Goal: Task Accomplishment & Management: Use online tool/utility

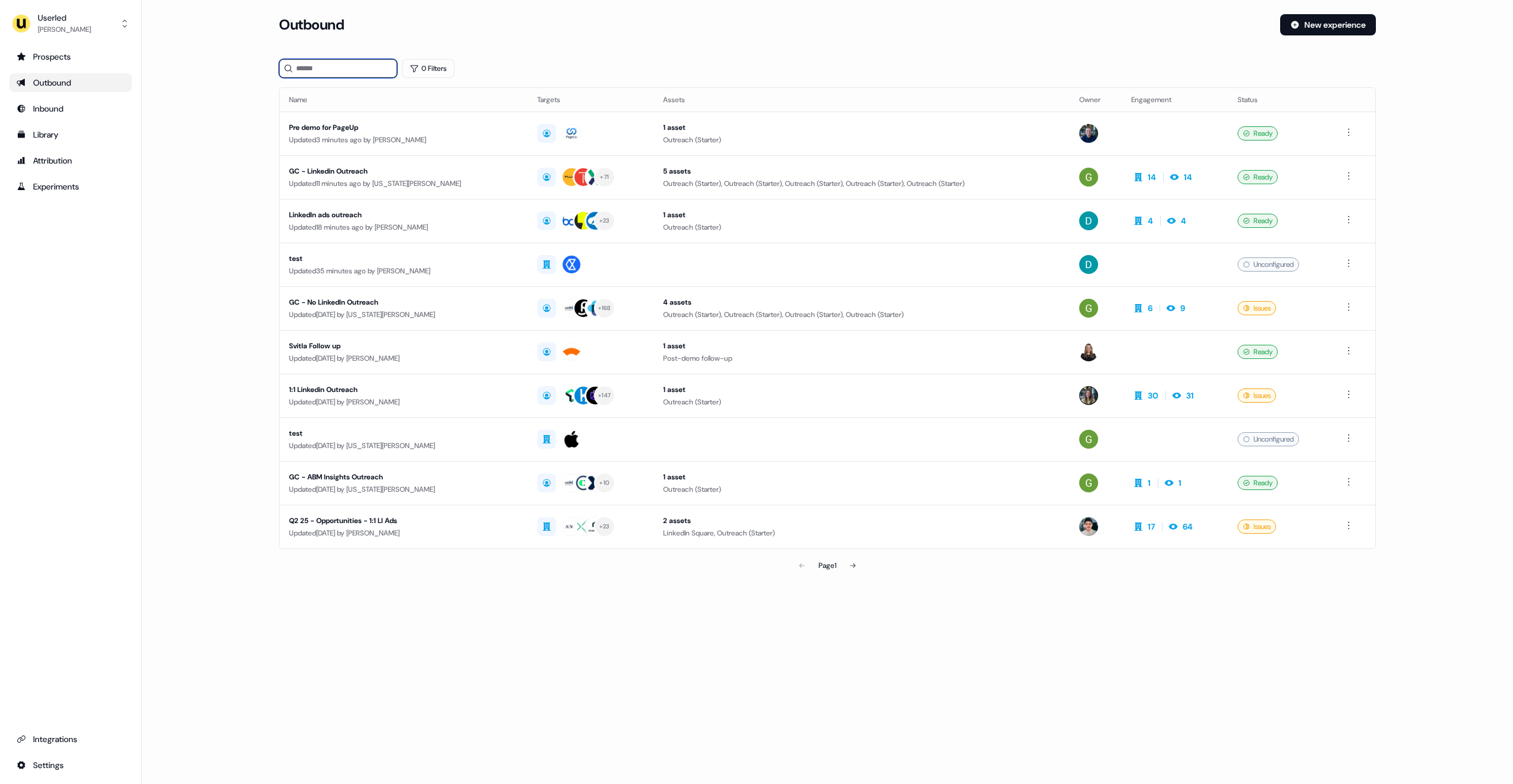
click at [341, 69] on input at bounding box center [338, 68] width 118 height 19
click at [87, 17] on div "Userled" at bounding box center [64, 17] width 53 height 12
click at [80, 60] on div "Impersonate (Admin)" at bounding box center [70, 55] width 112 height 21
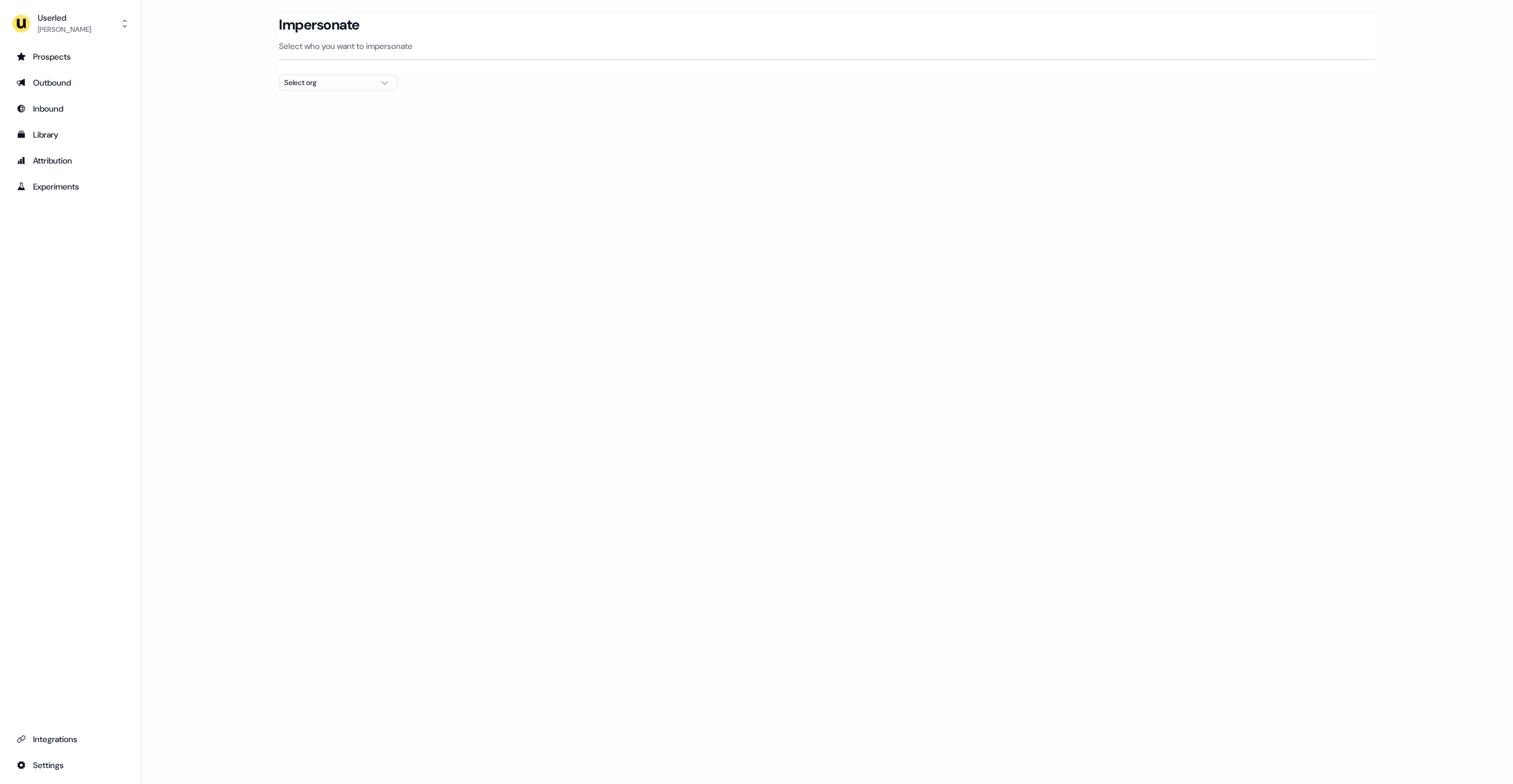
click at [334, 82] on div "Select org" at bounding box center [328, 83] width 89 height 12
type input "****"
click at [321, 126] on div "Wiiisdom" at bounding box center [338, 125] width 117 height 19
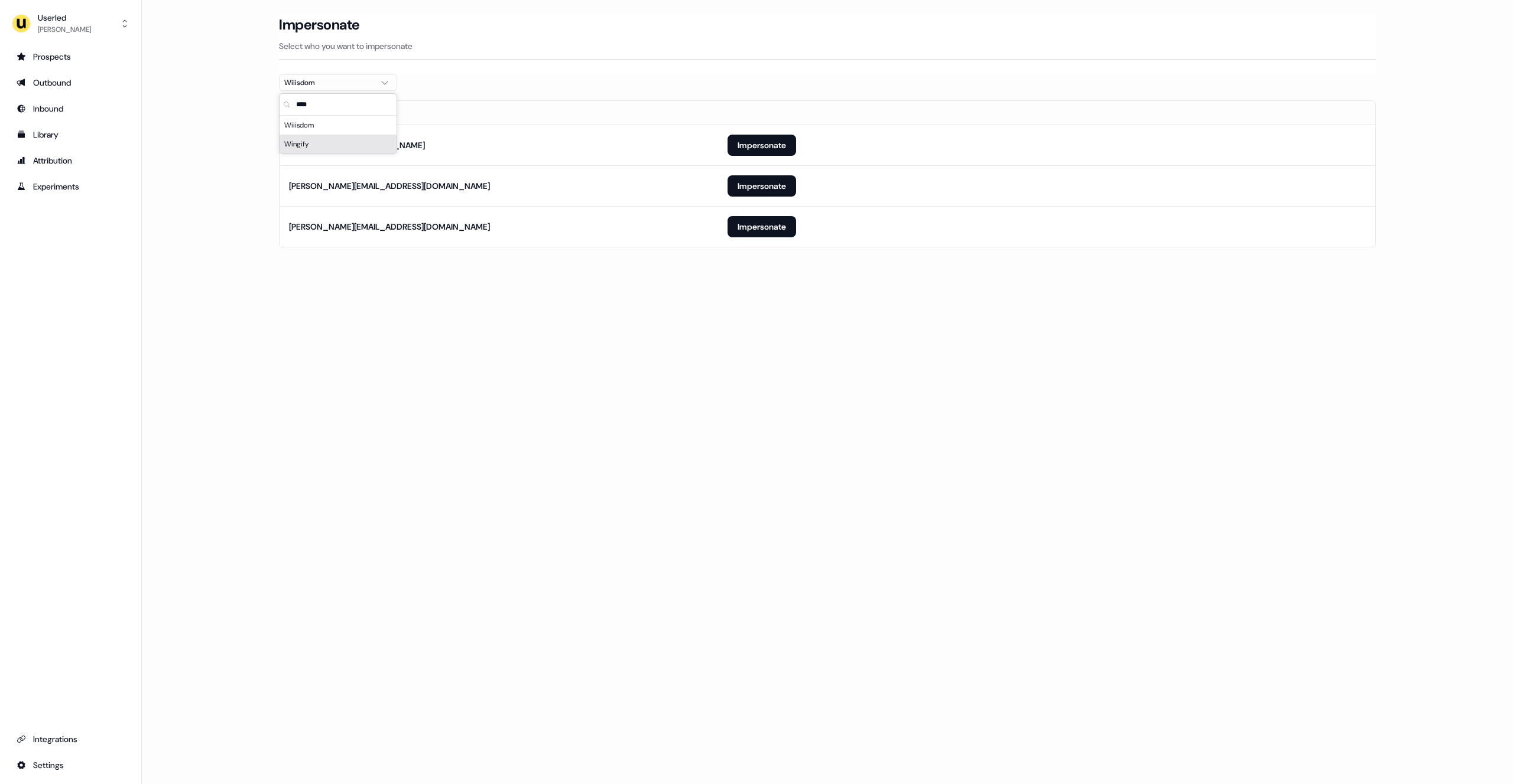
click at [547, 315] on div "Loading... Impersonate Select who you want to impersonate Wiiisdom Email [EMAIL…" at bounding box center [827, 392] width 1371 height 784
click at [766, 144] on button "Impersonate" at bounding box center [761, 145] width 69 height 21
